Goal: Information Seeking & Learning: Find specific page/section

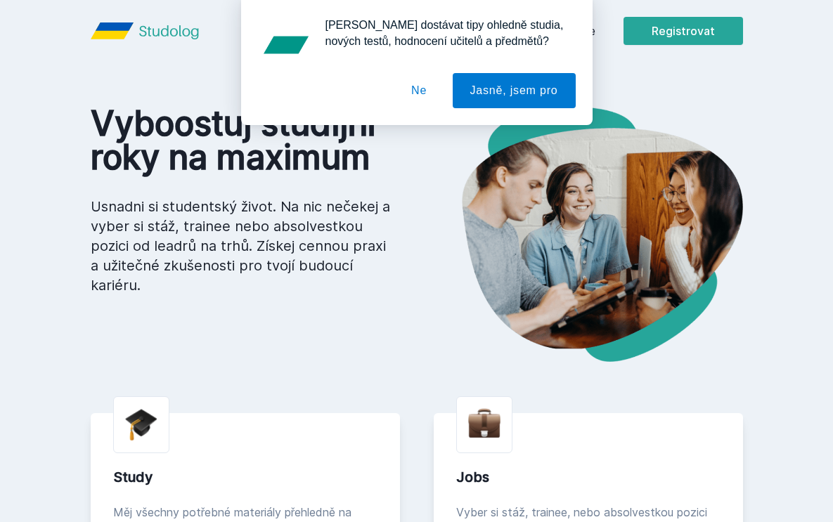
click at [417, 91] on button "Ne" at bounding box center [418, 90] width 51 height 35
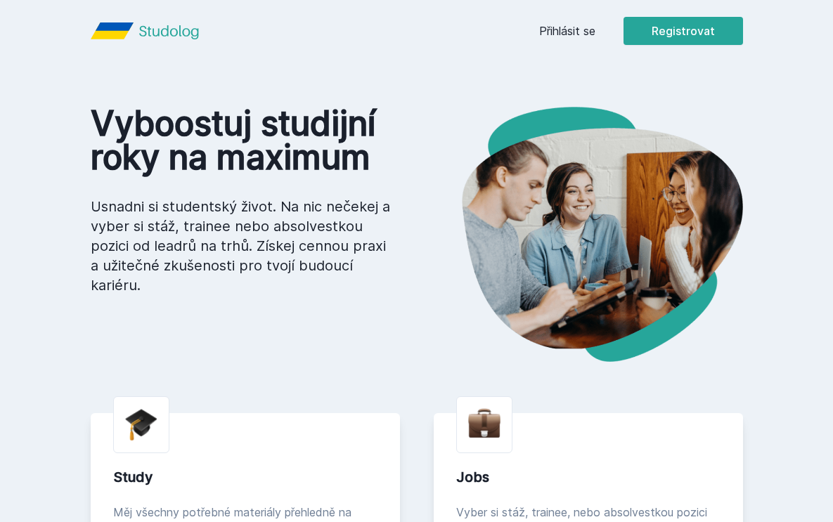
click at [568, 25] on link "Přihlásit se" at bounding box center [567, 30] width 56 height 17
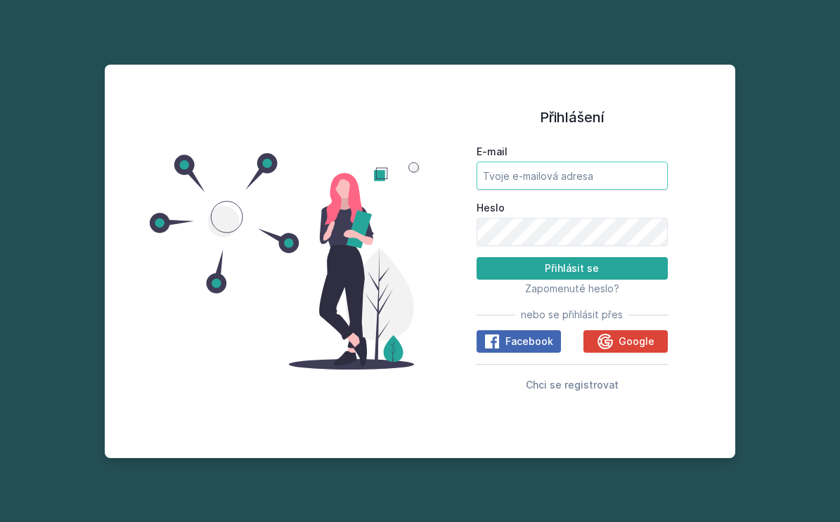
click at [556, 176] on input "E-mail" at bounding box center [571, 176] width 191 height 28
type input "[PERSON_NAME][EMAIL_ADDRESS][DOMAIN_NAME]"
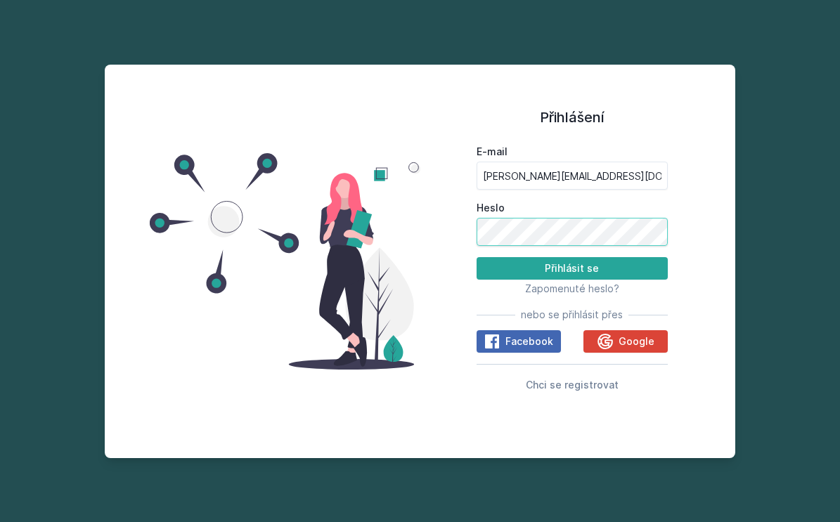
click at [476, 257] on button "Přihlásit se" at bounding box center [571, 268] width 191 height 22
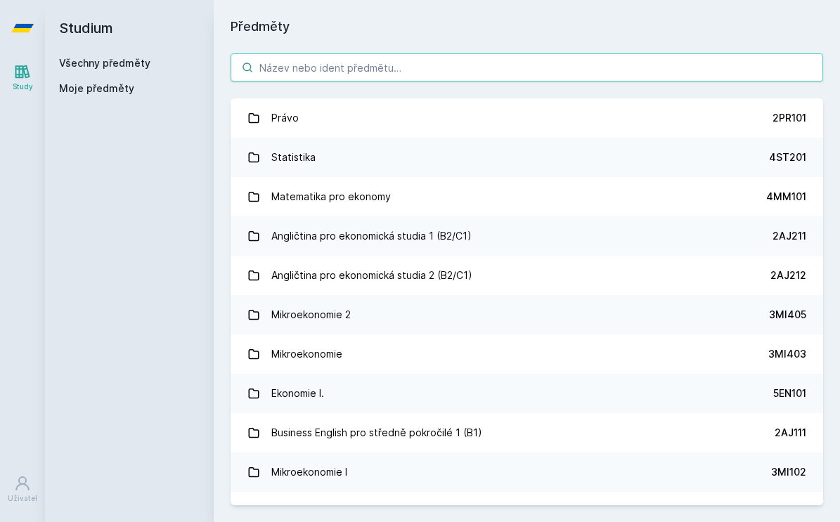
click at [403, 58] on input "search" at bounding box center [526, 67] width 592 height 28
click at [523, 74] on input "search" at bounding box center [526, 67] width 592 height 28
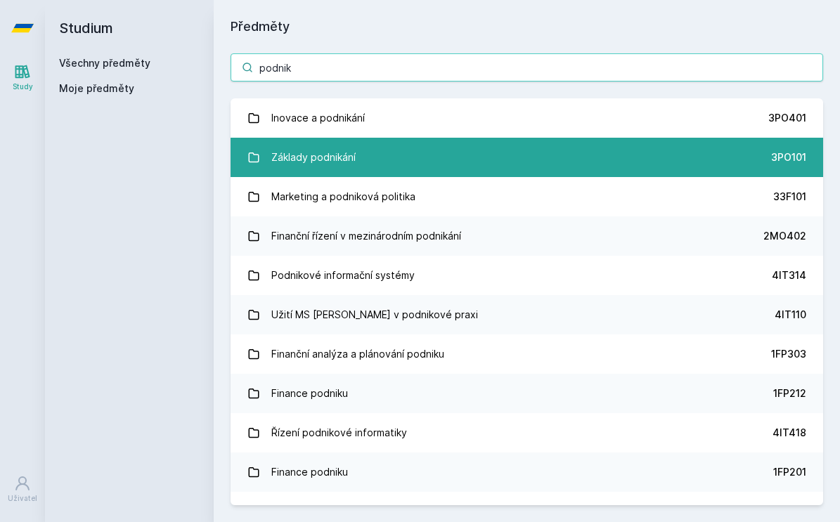
type input "podnik"
click at [436, 145] on link "Základy podnikání 3PO101" at bounding box center [526, 157] width 592 height 39
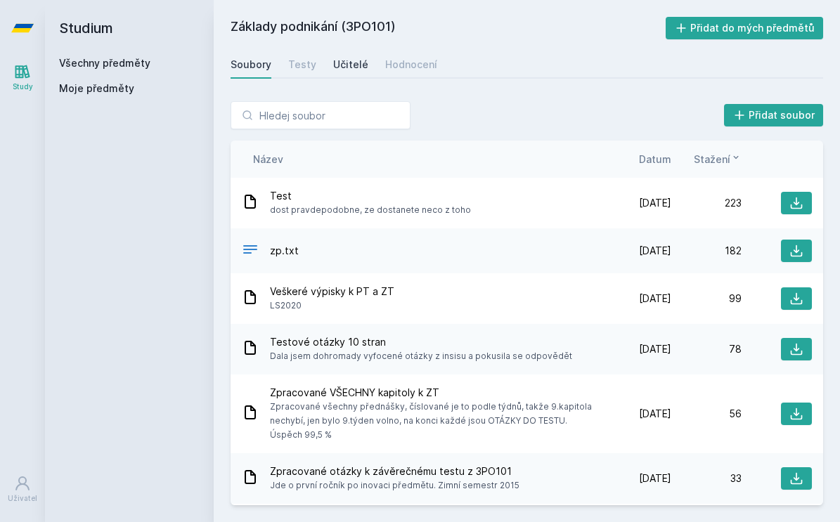
click at [348, 66] on div "Učitelé" at bounding box center [350, 65] width 35 height 14
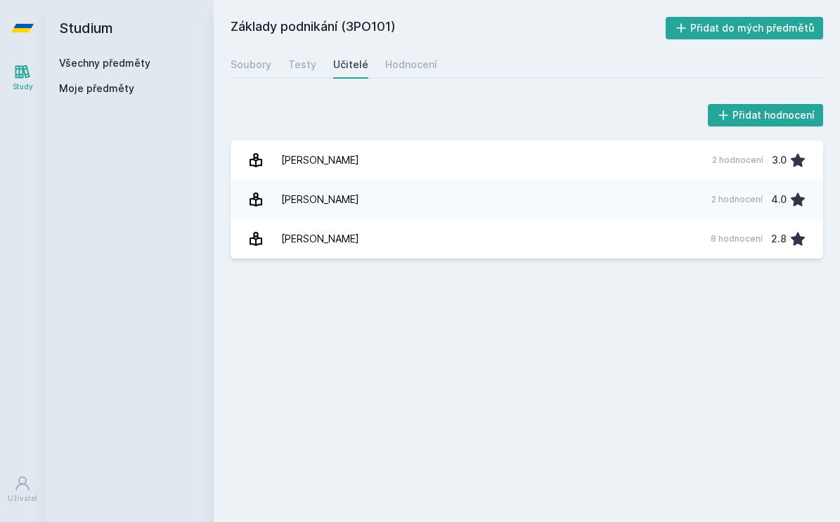
click at [25, 27] on icon at bounding box center [22, 28] width 22 height 8
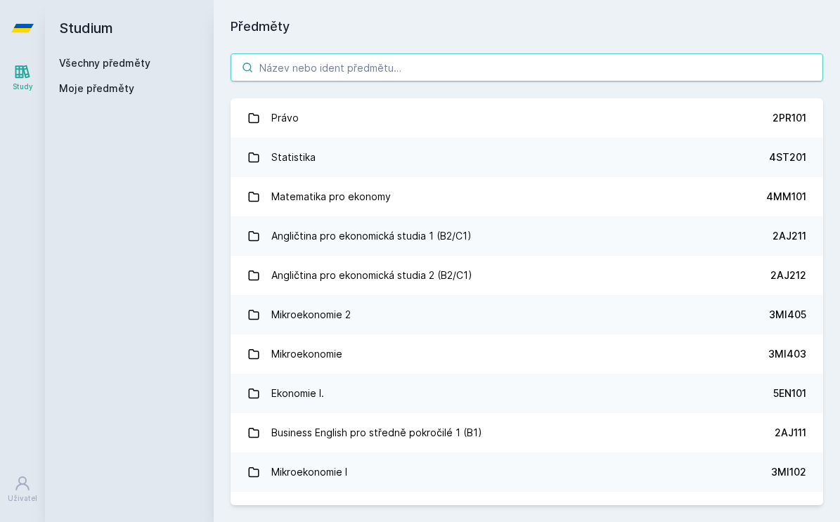
click at [357, 71] on input "search" at bounding box center [526, 67] width 592 height 28
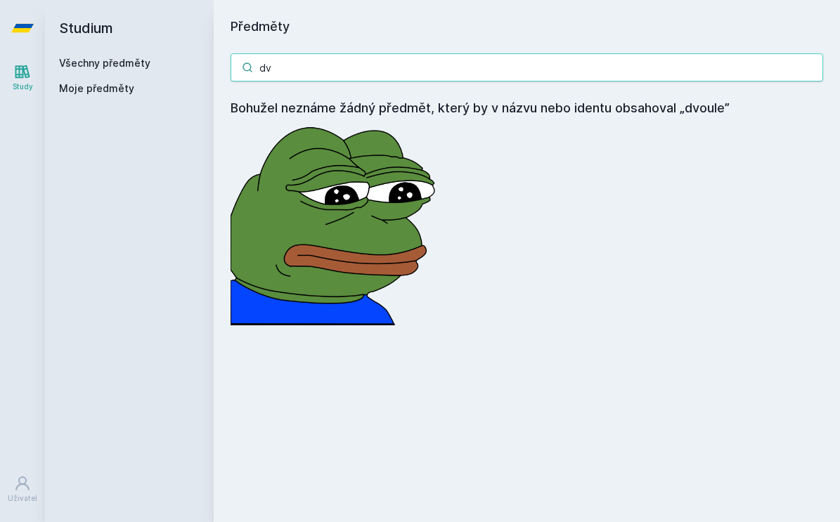
type input "d"
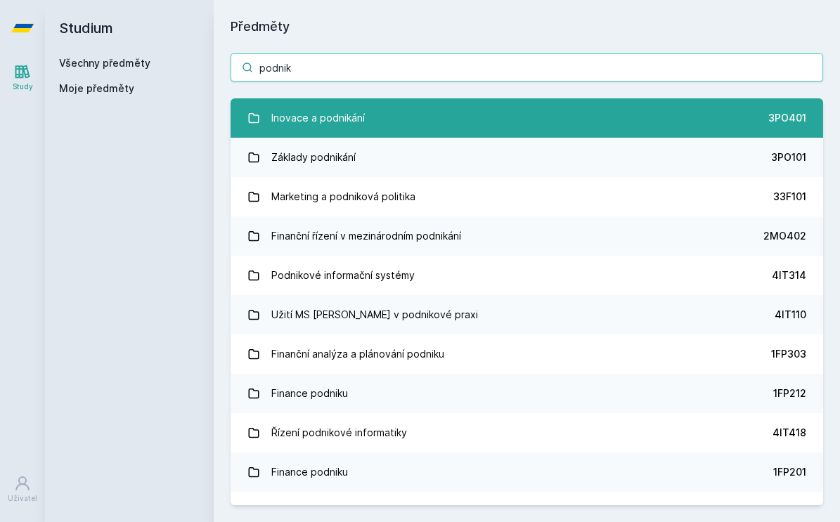
type input "podnik"
click at [474, 115] on link "Inovace a podnikání 3PO401" at bounding box center [526, 117] width 592 height 39
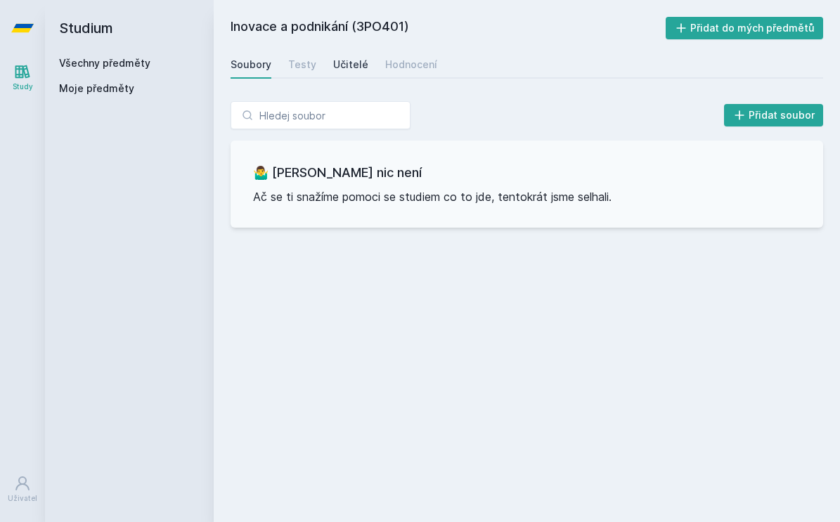
click at [341, 67] on div "Učitelé" at bounding box center [350, 65] width 35 height 14
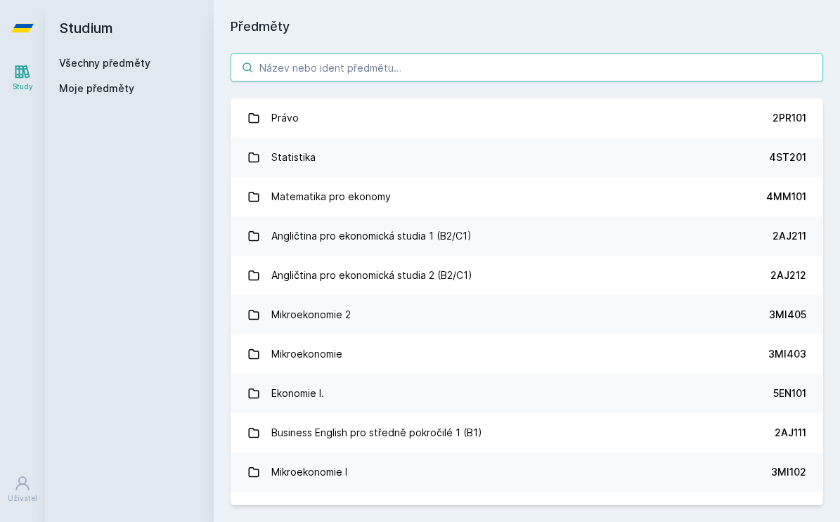
click at [498, 53] on input "search" at bounding box center [526, 67] width 592 height 28
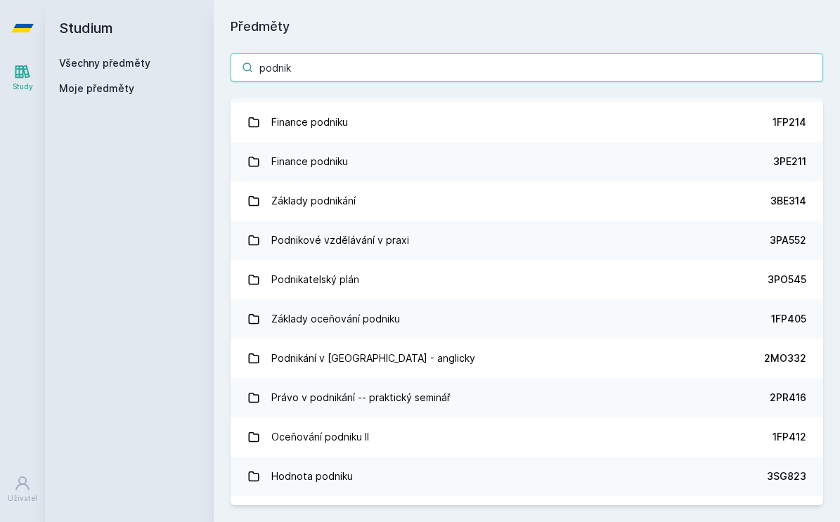
scroll to position [787, 0]
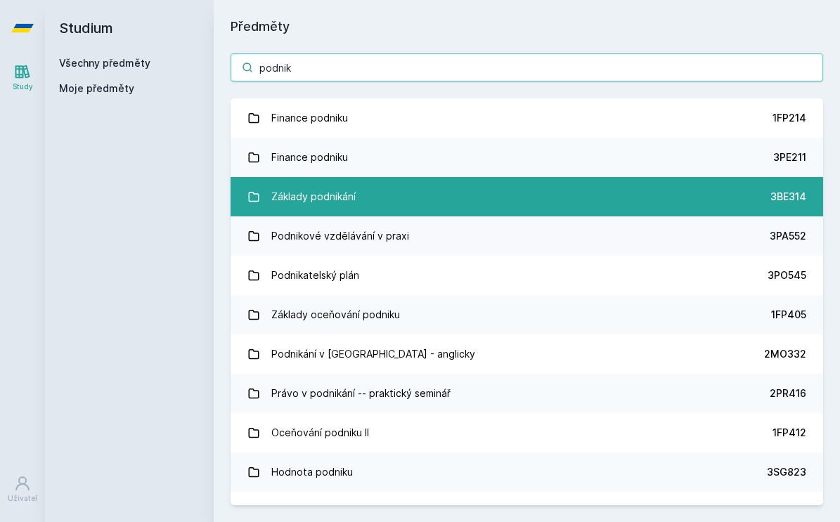
type input "podnik"
click at [481, 203] on link "Základy podnikání 3BE314" at bounding box center [526, 196] width 592 height 39
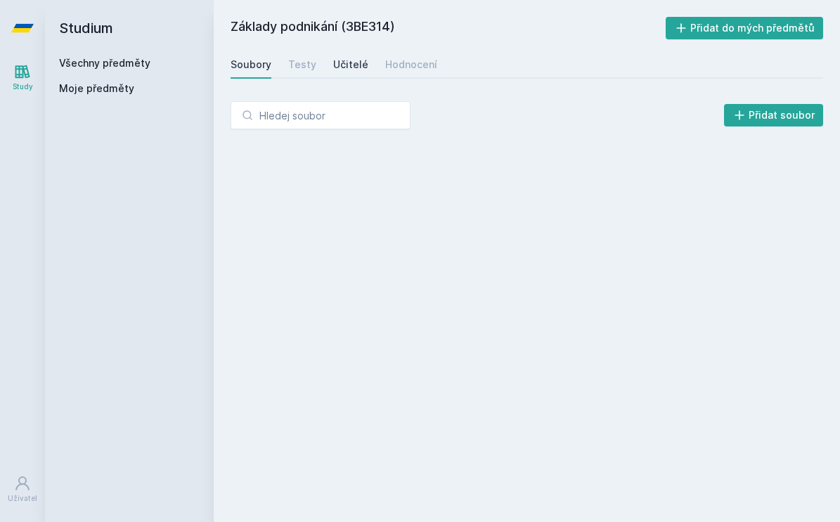
click at [361, 70] on div "Učitelé" at bounding box center [350, 65] width 35 height 14
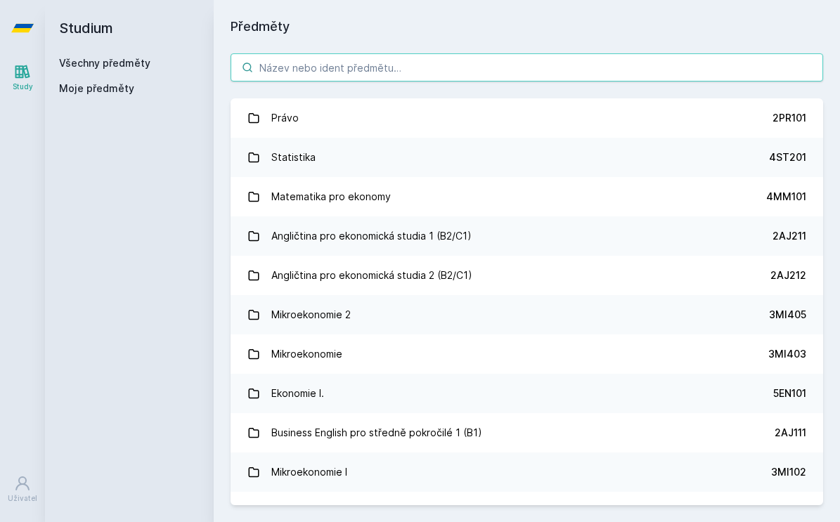
click at [382, 66] on input "search" at bounding box center [526, 67] width 592 height 28
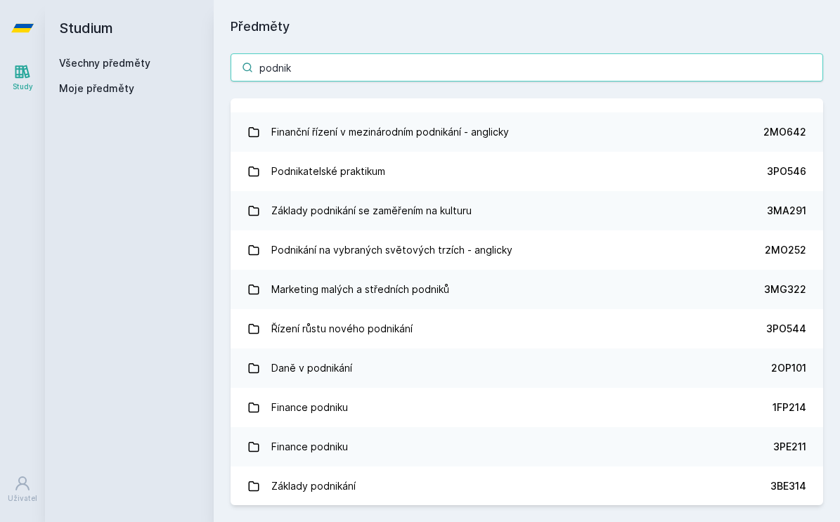
scroll to position [502, 0]
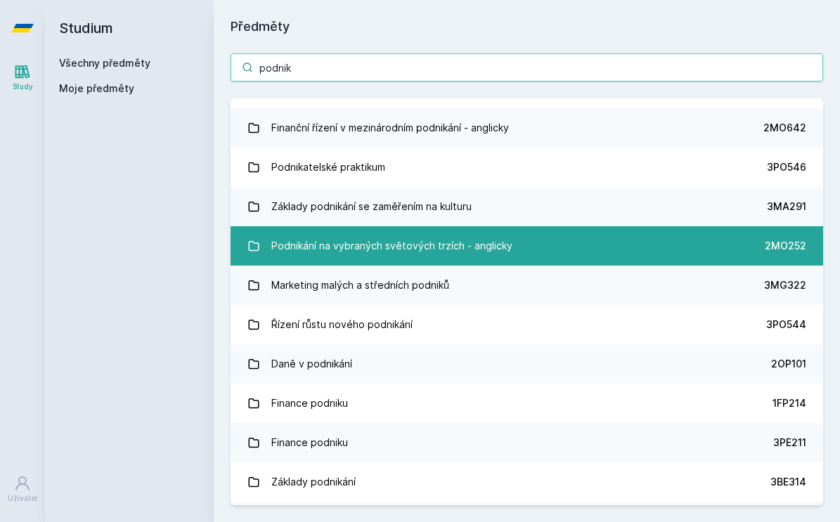
type input "podnik"
click at [529, 240] on link "Podnikání na vybraných světových trzích - anglicky 2MO252" at bounding box center [526, 245] width 592 height 39
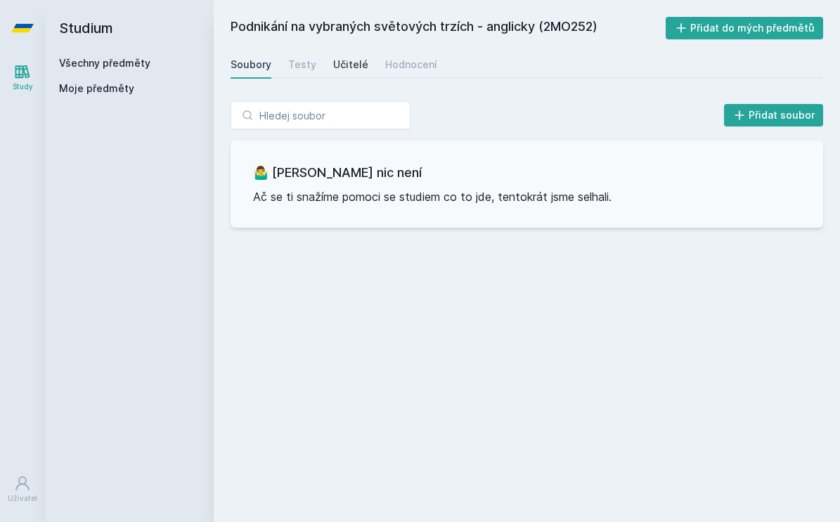
click at [333, 67] on div "Učitelé" at bounding box center [350, 65] width 35 height 14
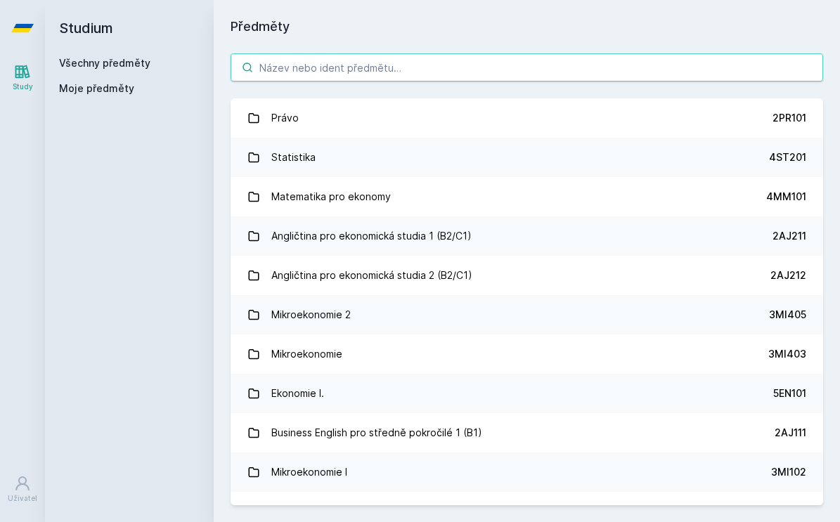
click at [532, 54] on input "search" at bounding box center [526, 67] width 592 height 28
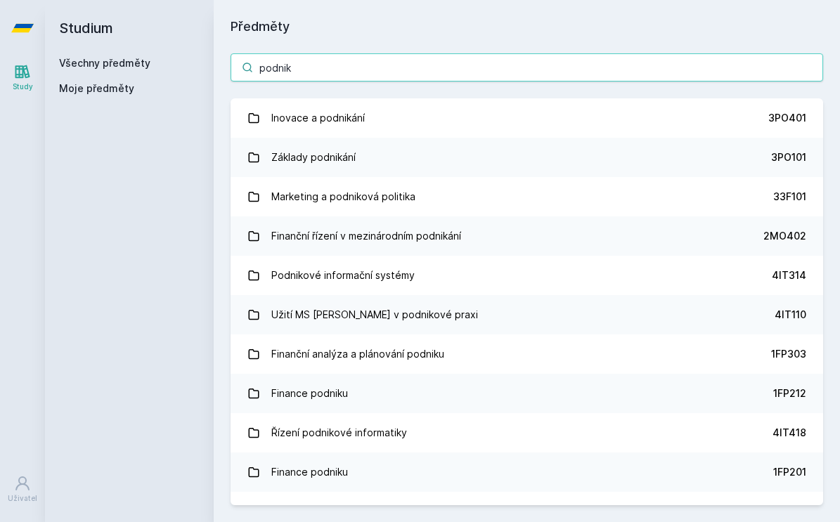
click at [810, 71] on input "podnik" at bounding box center [526, 67] width 592 height 28
type input "podnik"
click at [18, 77] on icon at bounding box center [22, 71] width 17 height 17
click at [24, 17] on icon at bounding box center [22, 28] width 22 height 56
click at [27, 34] on icon at bounding box center [22, 28] width 22 height 56
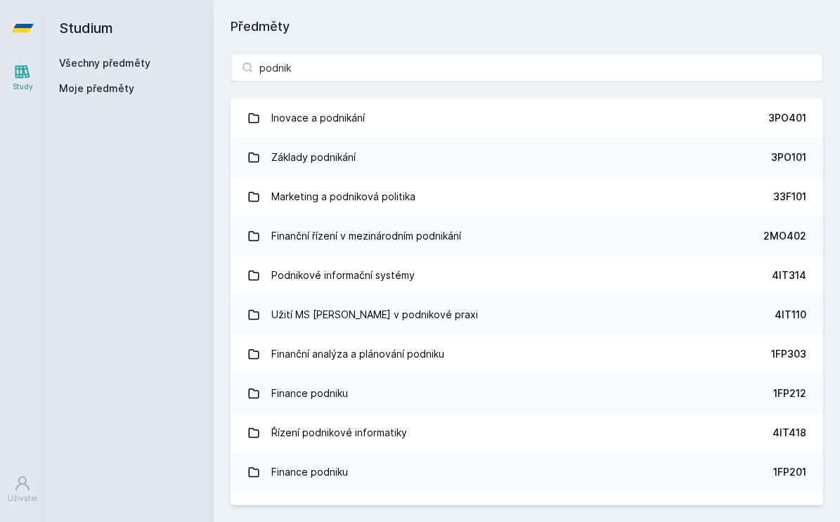
click at [88, 87] on span "Moje předměty" at bounding box center [96, 89] width 75 height 14
click at [105, 69] on div "Všechny předměty" at bounding box center [129, 63] width 141 height 14
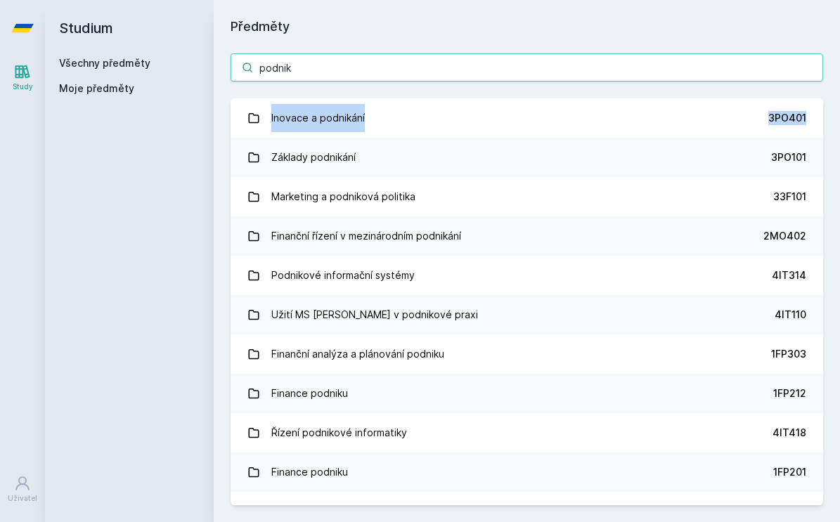
drag, startPoint x: 823, startPoint y: 125, endPoint x: 698, endPoint y: 60, distance: 140.5
click at [823, 84] on div "podnik Inovace a podnikání 3PO401 Základy podnikání 3PO101 Marketing a podnikov…" at bounding box center [527, 280] width 626 height 486
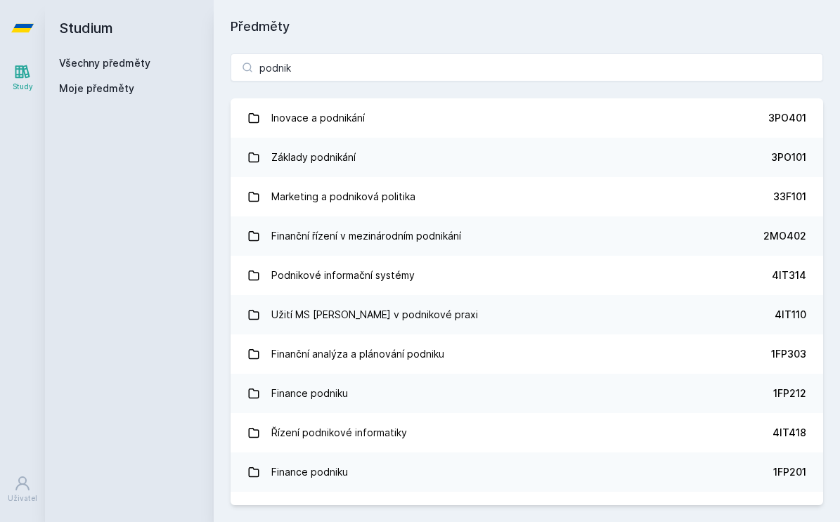
click at [91, 32] on h2 "Studium" at bounding box center [129, 28] width 141 height 56
click at [22, 24] on icon at bounding box center [22, 28] width 22 height 56
click at [251, 27] on h1 "Předměty" at bounding box center [526, 27] width 592 height 20
click at [152, 58] on div "Všechny předměty" at bounding box center [129, 63] width 141 height 14
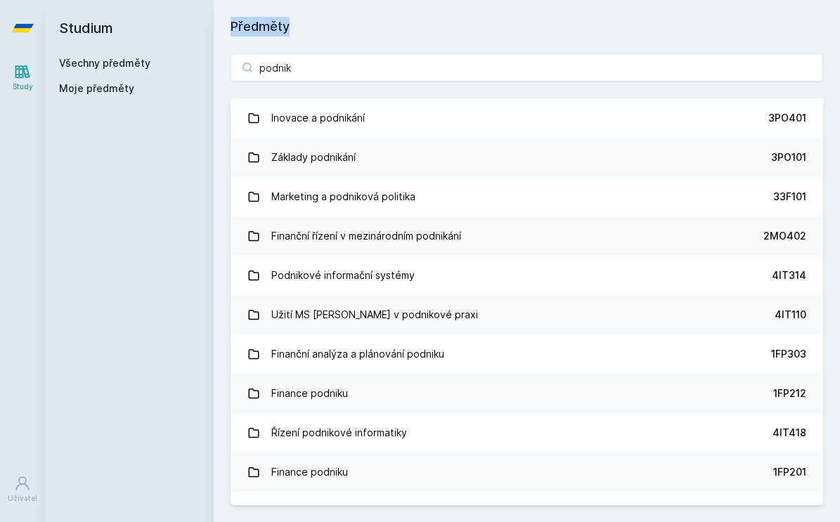
click at [137, 58] on link "Všechny předměty" at bounding box center [104, 63] width 91 height 12
click at [107, 81] on div "Všechny předměty Moje předměty" at bounding box center [129, 78] width 141 height 45
click at [22, 78] on icon at bounding box center [22, 71] width 15 height 13
click at [27, 22] on icon at bounding box center [22, 28] width 22 height 56
drag, startPoint x: 27, startPoint y: 22, endPoint x: 121, endPoint y: 4, distance: 95.9
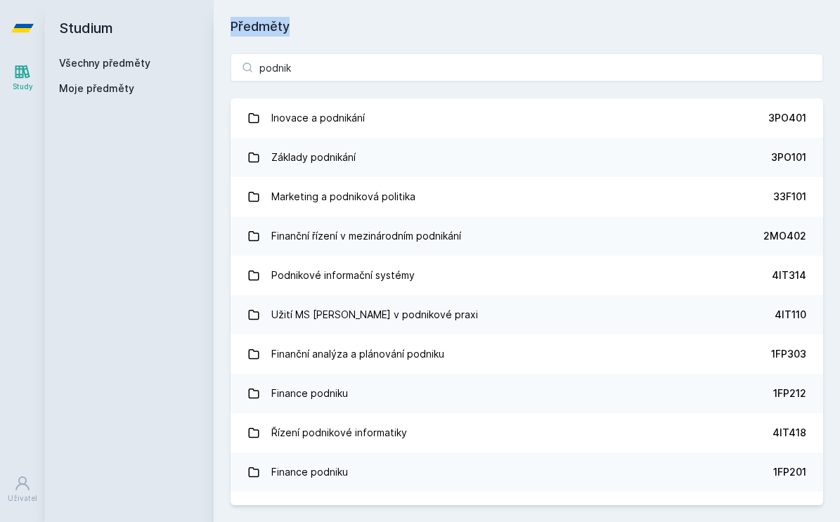
click at [26, 22] on icon at bounding box center [22, 28] width 22 height 56
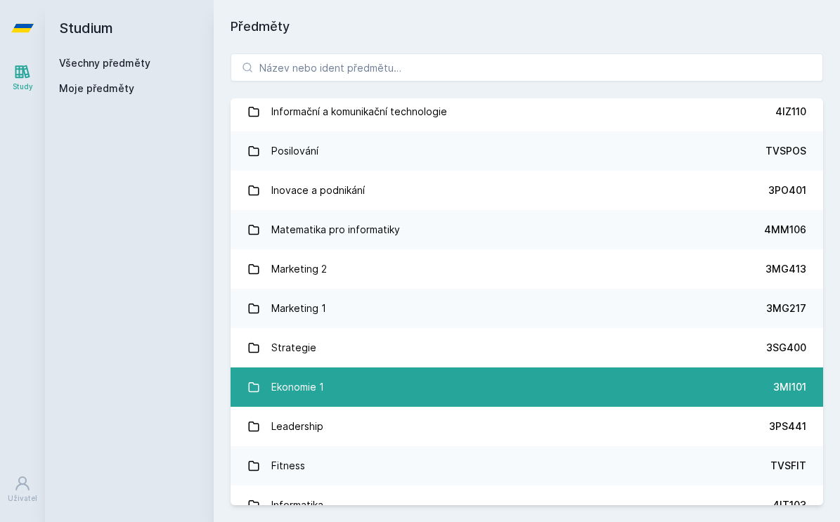
scroll to position [1017, 0]
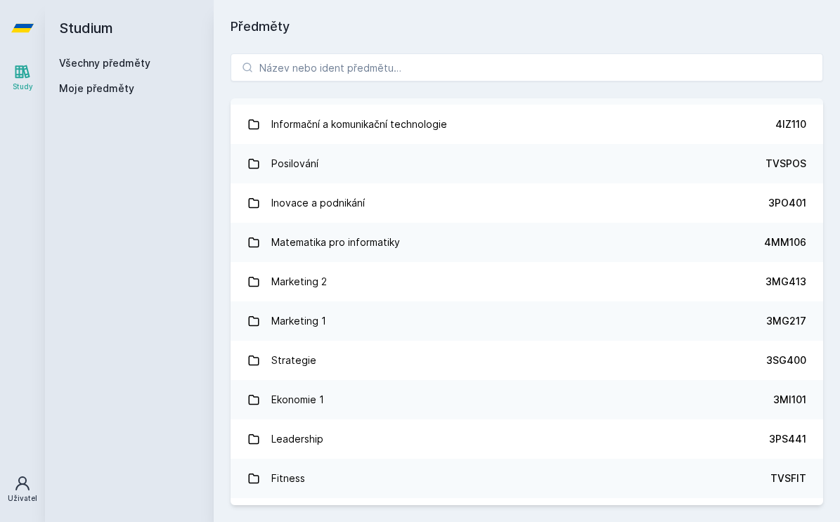
click at [24, 488] on icon at bounding box center [22, 483] width 17 height 17
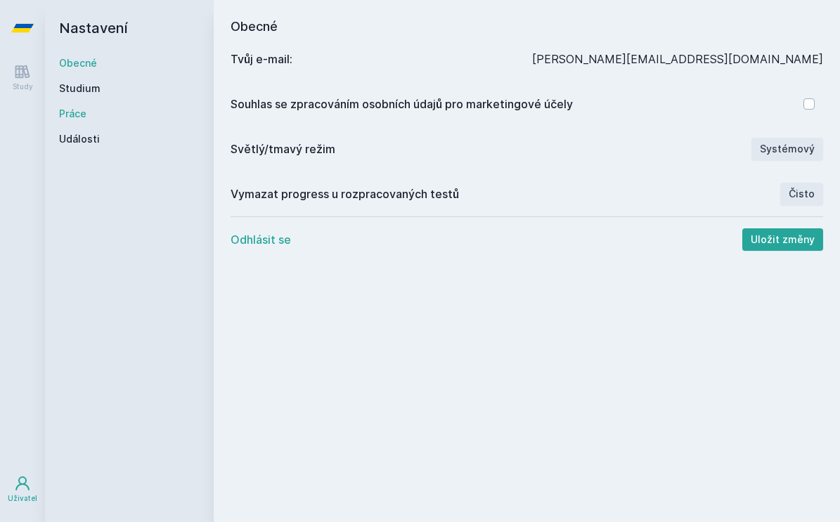
click at [74, 115] on link "Práce" at bounding box center [129, 114] width 141 height 14
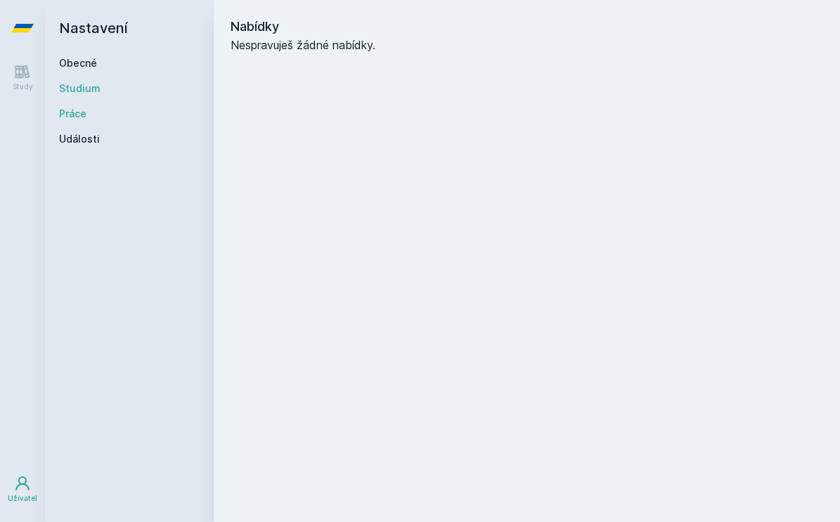
click at [83, 90] on link "Studium" at bounding box center [129, 89] width 141 height 14
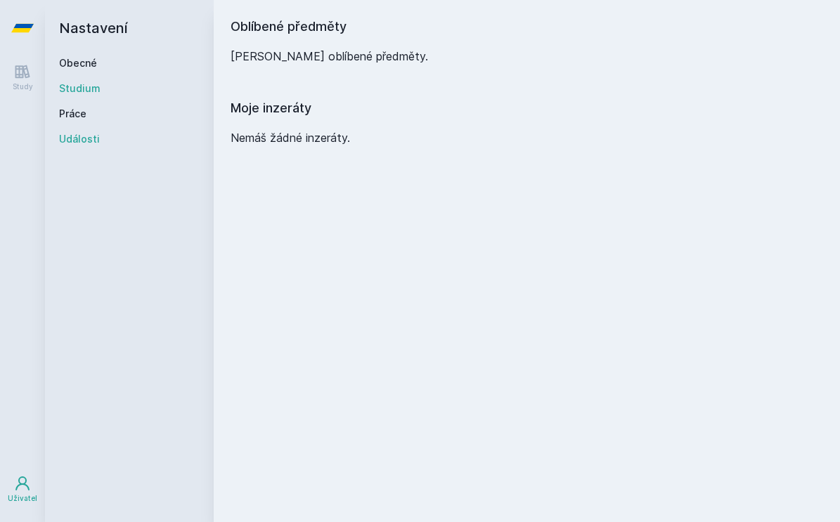
click at [89, 141] on link "Události" at bounding box center [129, 139] width 141 height 14
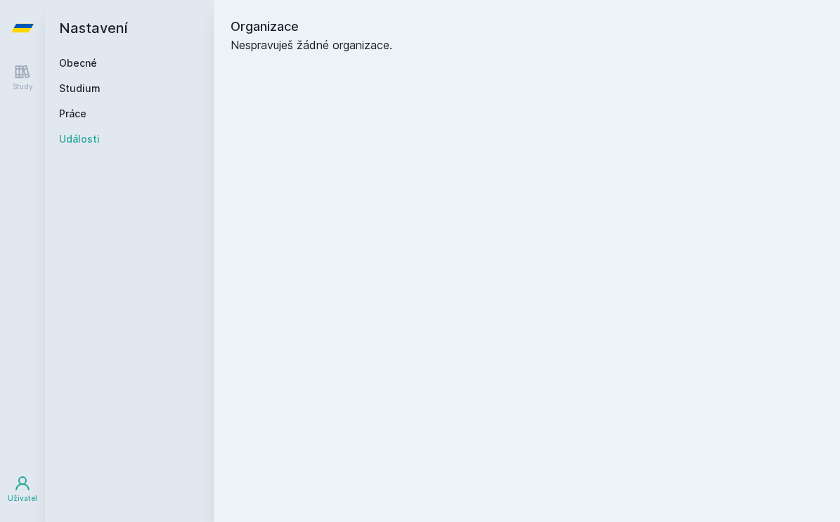
click at [13, 25] on icon at bounding box center [22, 28] width 22 height 56
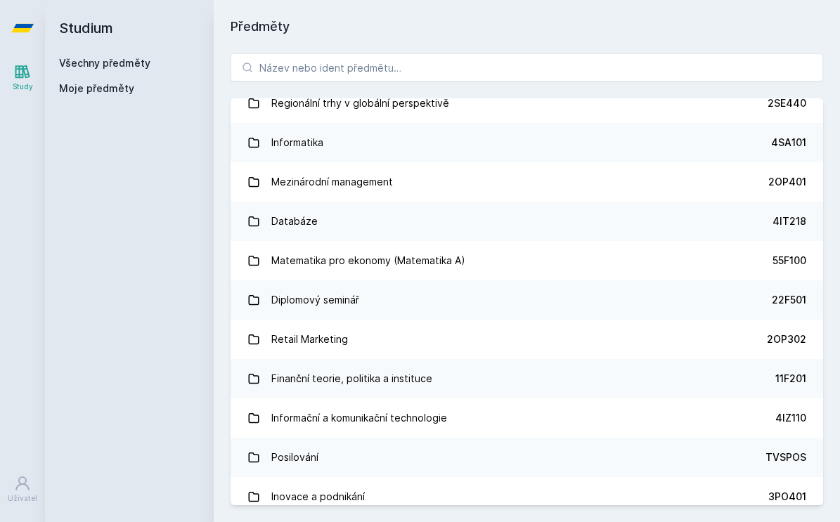
scroll to position [705, 0]
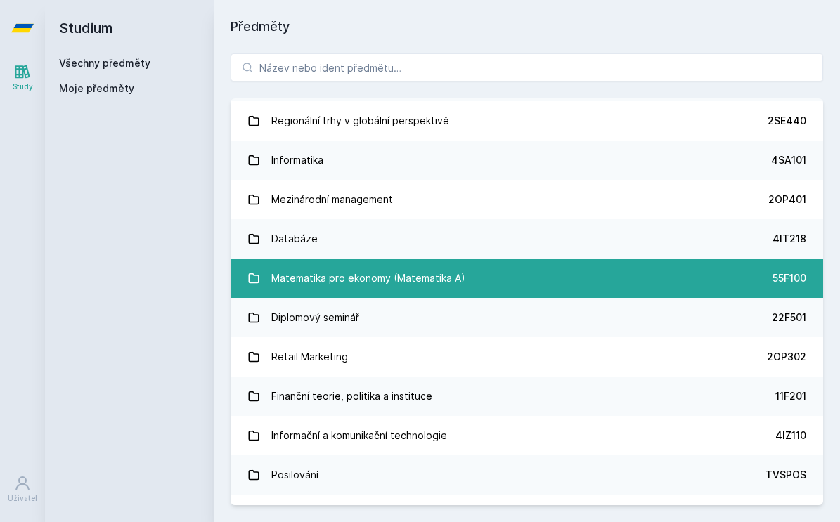
click at [502, 271] on link "Matematika pro ekonomy (Matematika A) 55F100" at bounding box center [526, 278] width 592 height 39
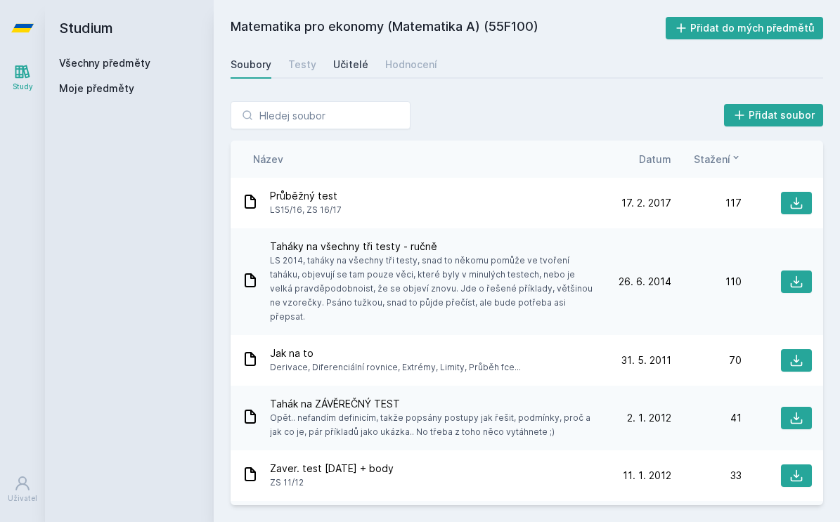
click at [353, 60] on div "Učitelé" at bounding box center [350, 65] width 35 height 14
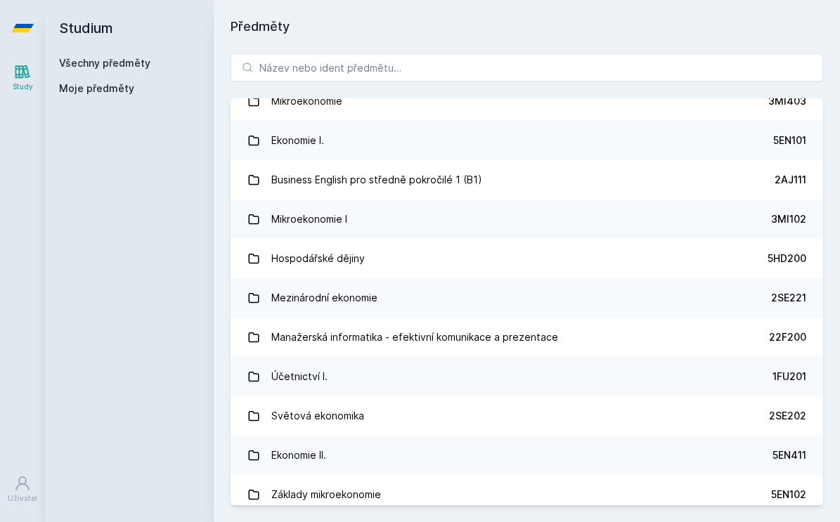
scroll to position [278, 0]
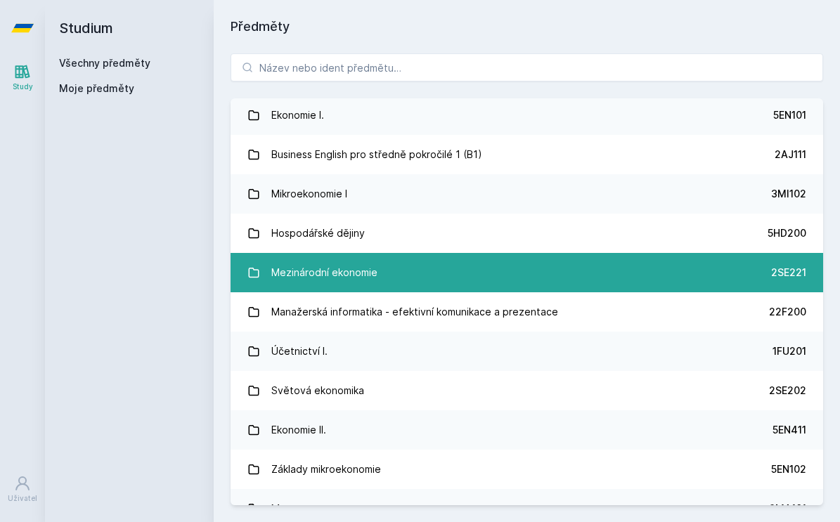
click at [360, 266] on div "Mezinárodní ekonomie" at bounding box center [324, 273] width 106 height 28
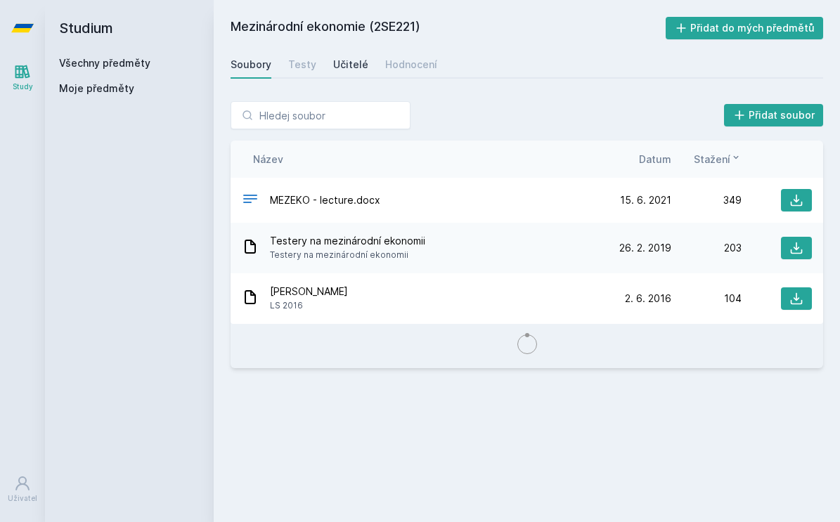
click at [349, 62] on div "Učitelé" at bounding box center [350, 65] width 35 height 14
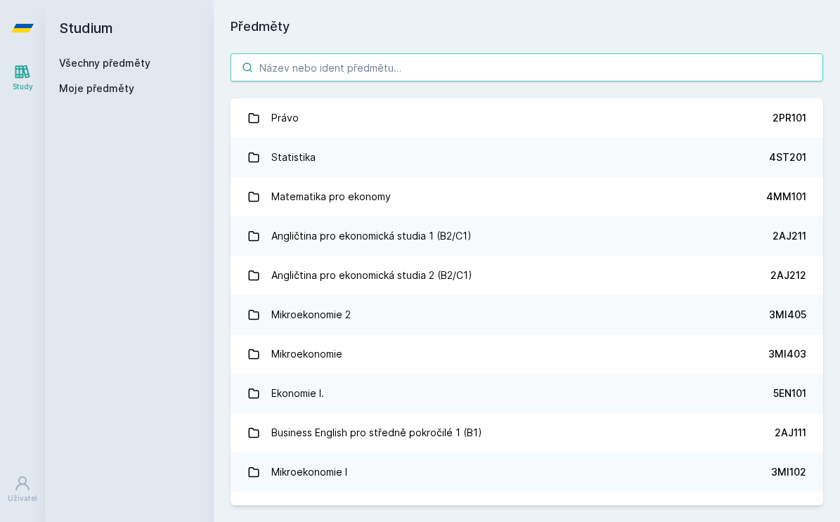
click at [294, 64] on input "search" at bounding box center [526, 67] width 592 height 28
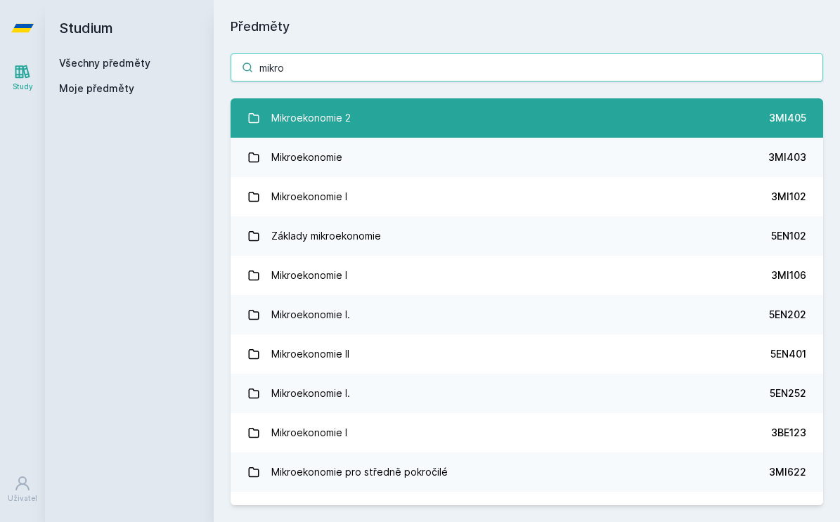
type input "mikro"
click at [336, 124] on div "Mikroekonomie 2" at bounding box center [310, 118] width 79 height 28
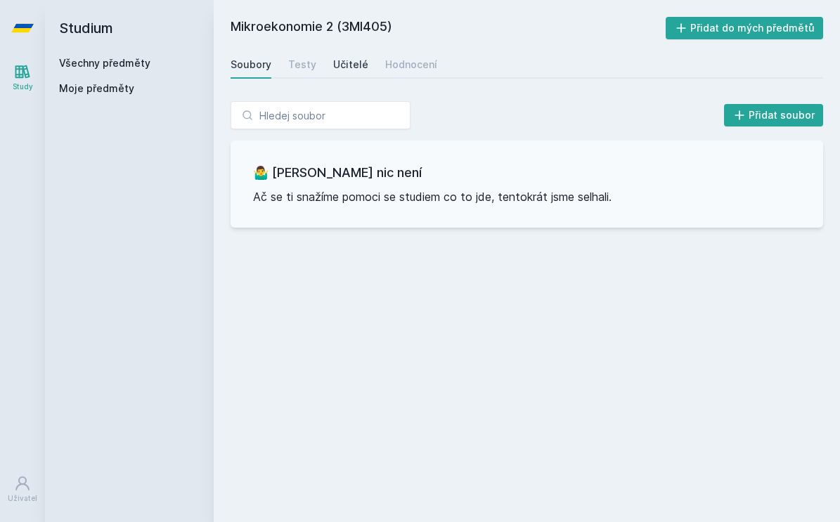
click at [345, 63] on div "Učitelé" at bounding box center [350, 65] width 35 height 14
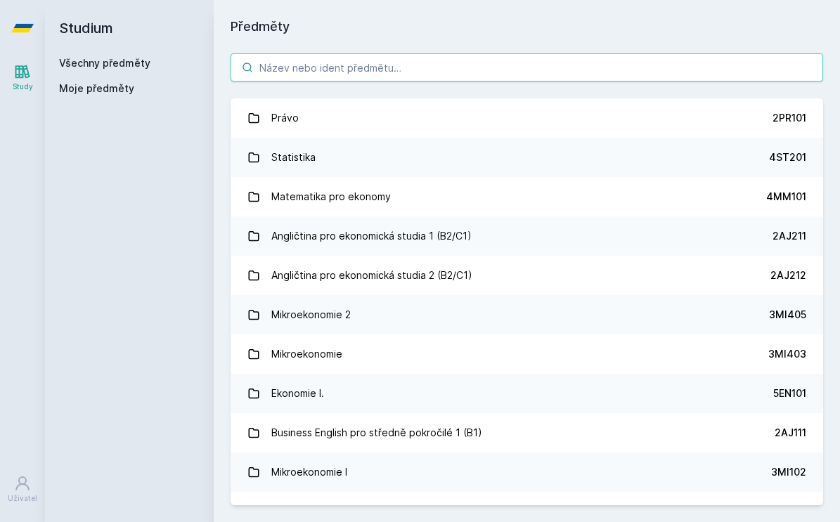
click at [331, 68] on input "search" at bounding box center [526, 67] width 592 height 28
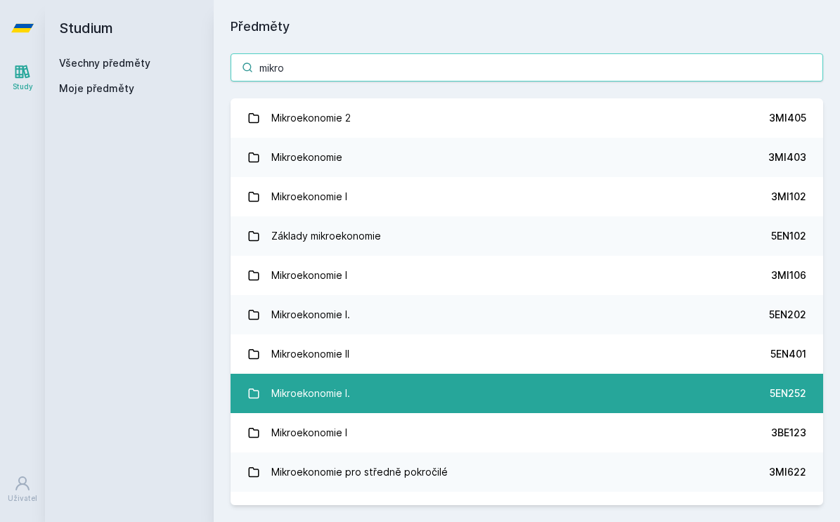
type input "mikro"
click at [365, 378] on link "Mikroekonomie I. 5EN252" at bounding box center [526, 393] width 592 height 39
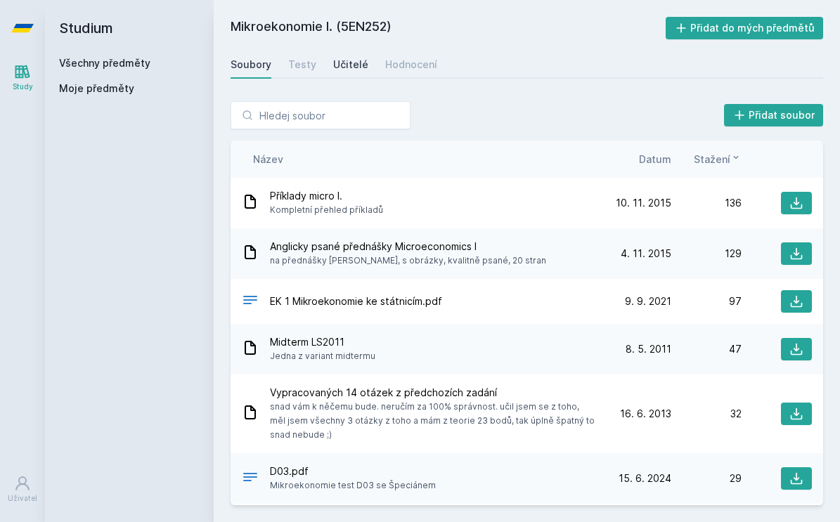
click at [356, 71] on div "Učitelé" at bounding box center [350, 65] width 35 height 14
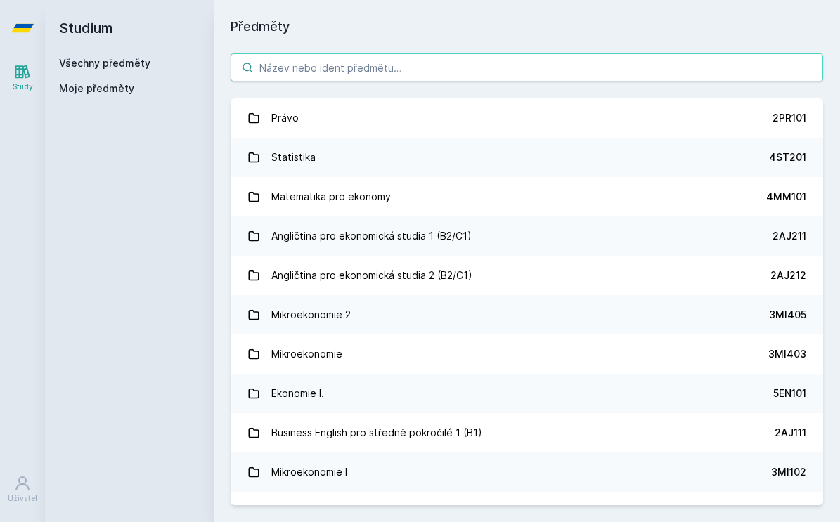
click at [299, 67] on input "search" at bounding box center [526, 67] width 592 height 28
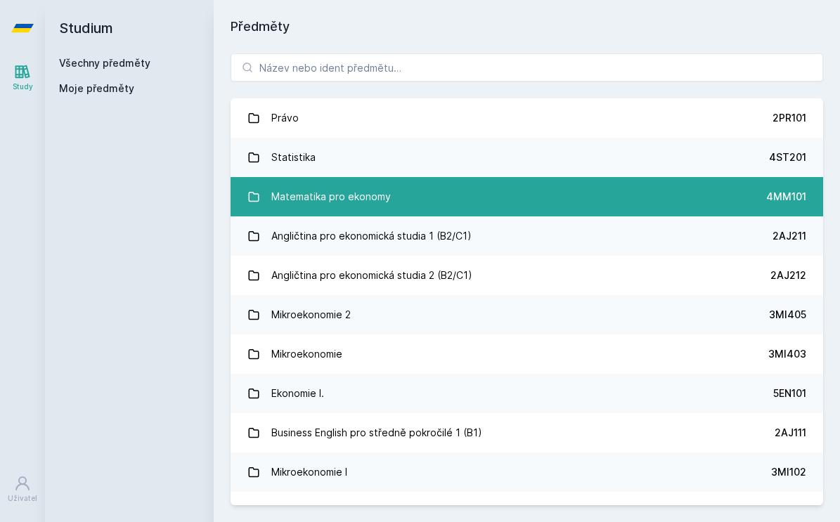
click at [318, 196] on div "Matematika pro ekonomy" at bounding box center [330, 197] width 119 height 28
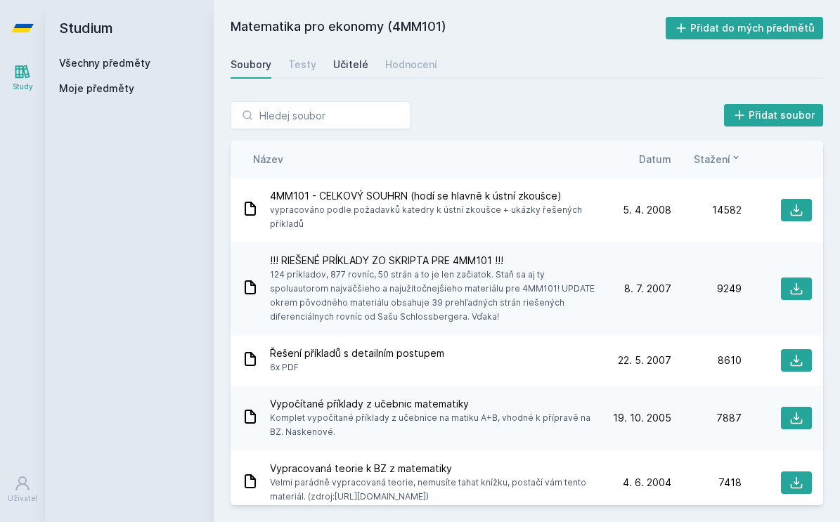
click at [345, 65] on div "Učitelé" at bounding box center [350, 65] width 35 height 14
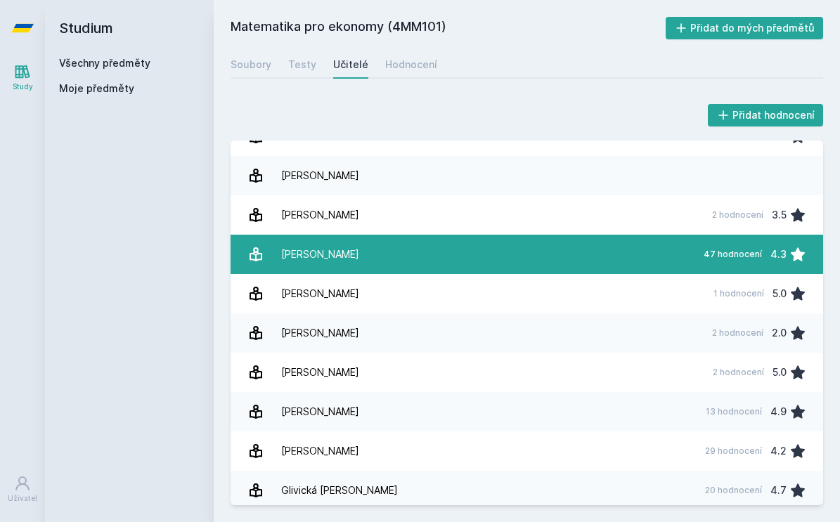
scroll to position [23, 0]
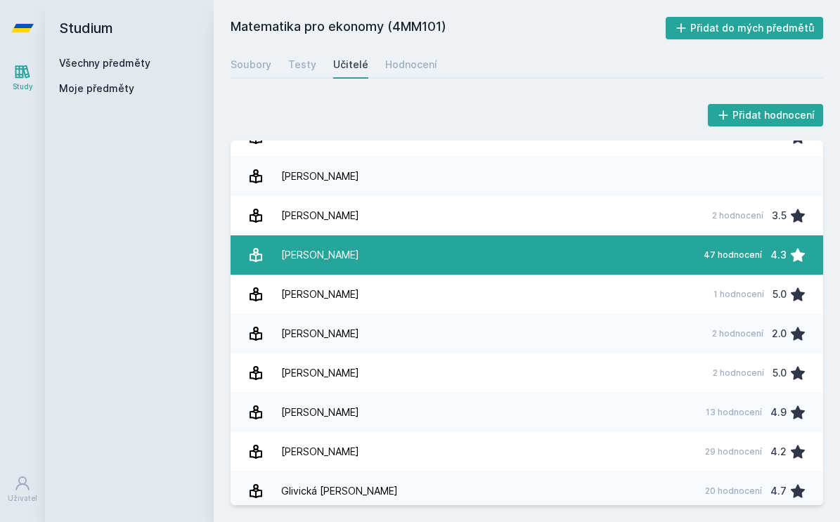
click at [554, 256] on link "[PERSON_NAME] 47 hodnocení 4.3" at bounding box center [526, 254] width 592 height 39
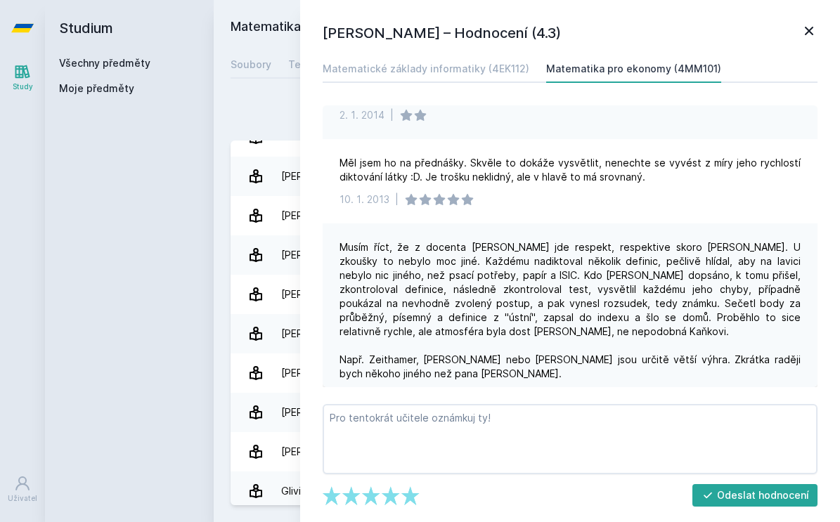
scroll to position [1957, 0]
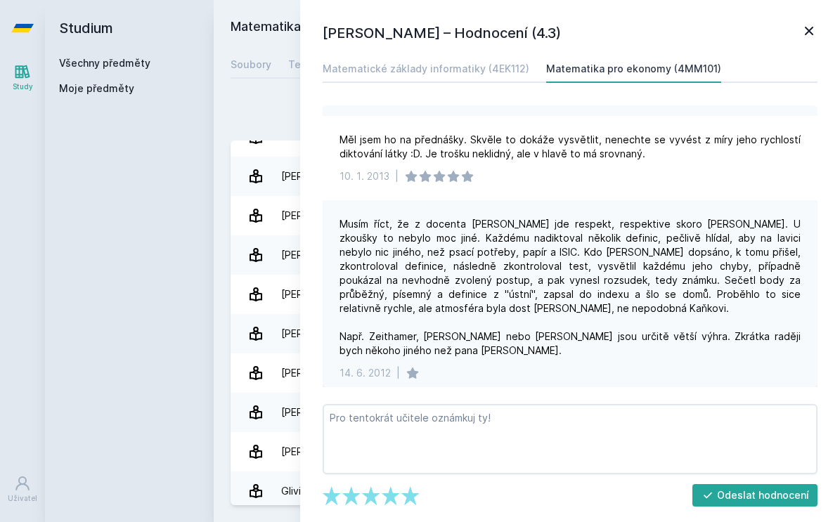
click at [805, 27] on icon at bounding box center [809, 31] width 8 height 8
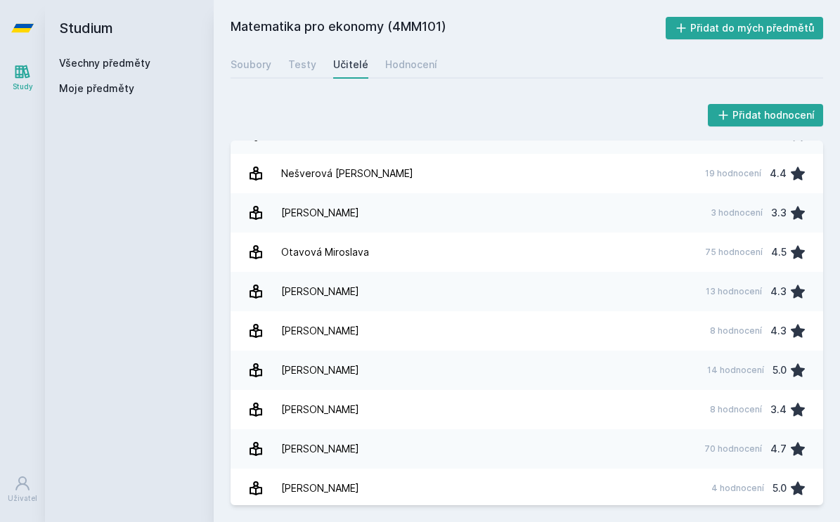
scroll to position [527, 0]
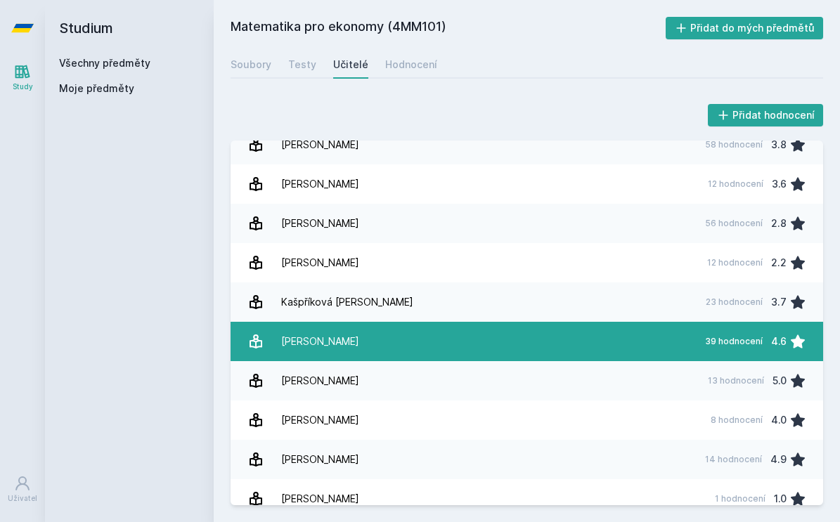
click at [521, 333] on link "[PERSON_NAME] 39 hodnocení 4.6" at bounding box center [526, 341] width 592 height 39
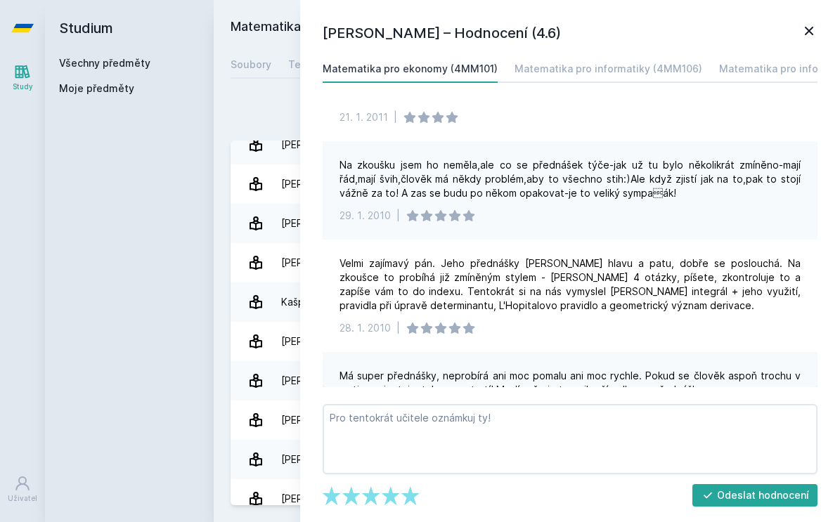
scroll to position [752, 0]
